Goal: Check status

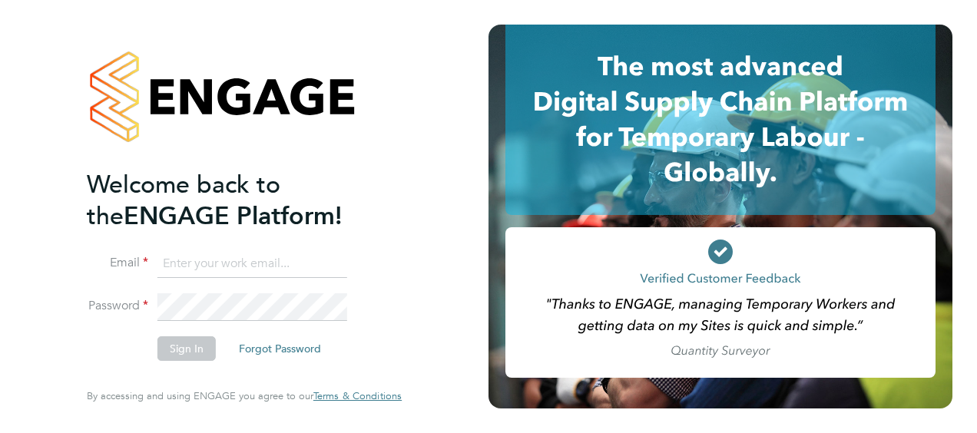
type input "[PERSON_NAME][EMAIL_ADDRESS][PERSON_NAME][DOMAIN_NAME]"
click at [184, 353] on button "Sign In" at bounding box center [186, 348] width 58 height 25
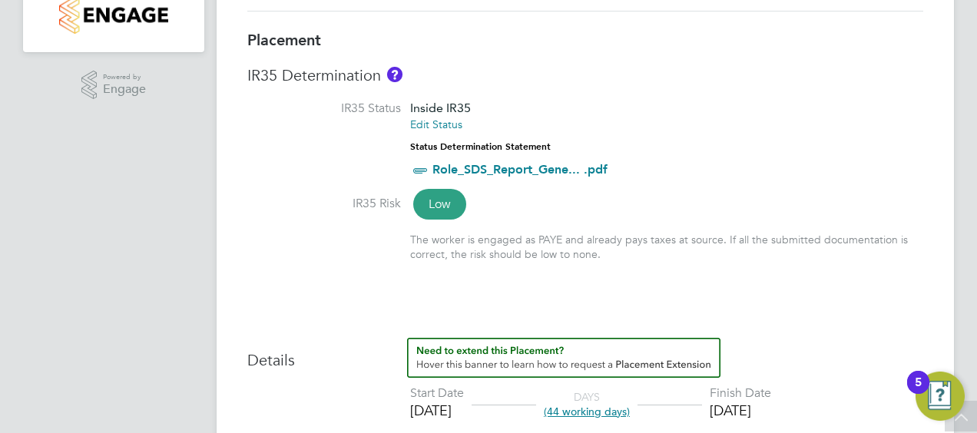
scroll to position [277, 0]
